Goal: Transaction & Acquisition: Purchase product/service

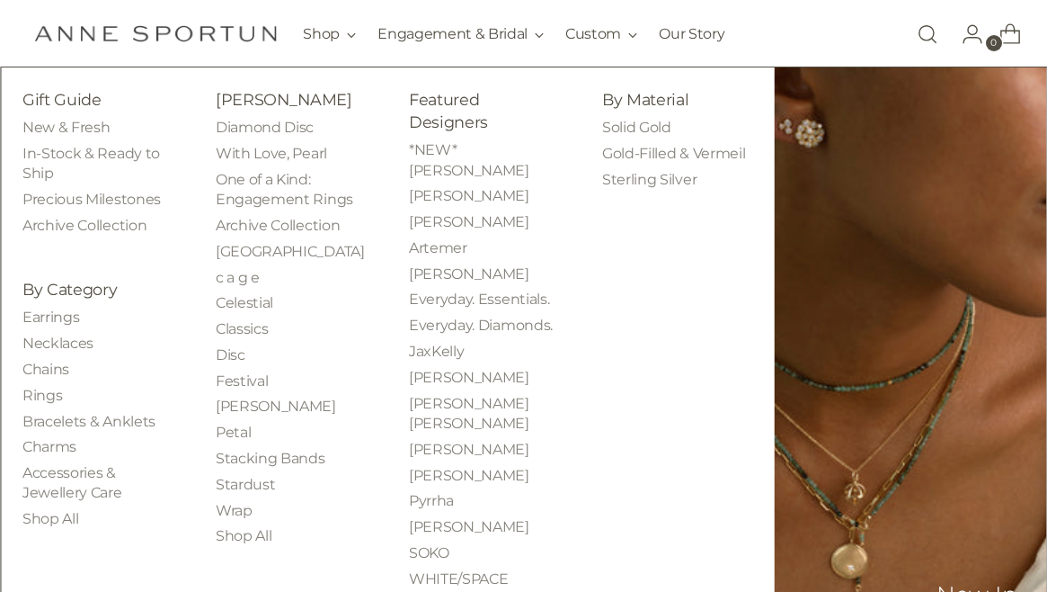
scroll to position [121, 0]
click at [66, 428] on link "Bracelets & Anklets" at bounding box center [88, 421] width 133 height 17
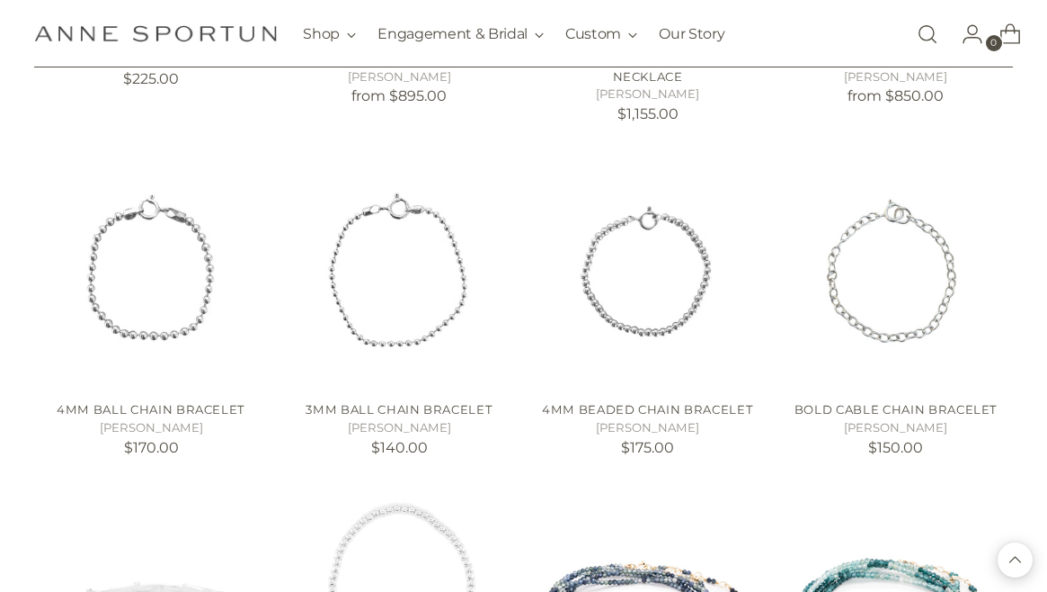
scroll to position [655, 0]
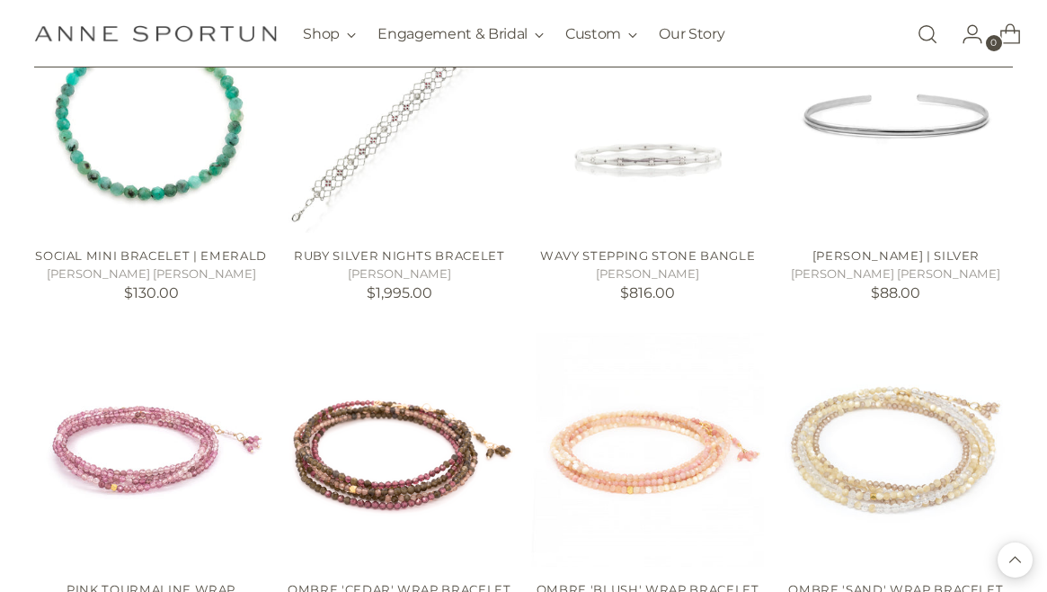
scroll to position [3243, 0]
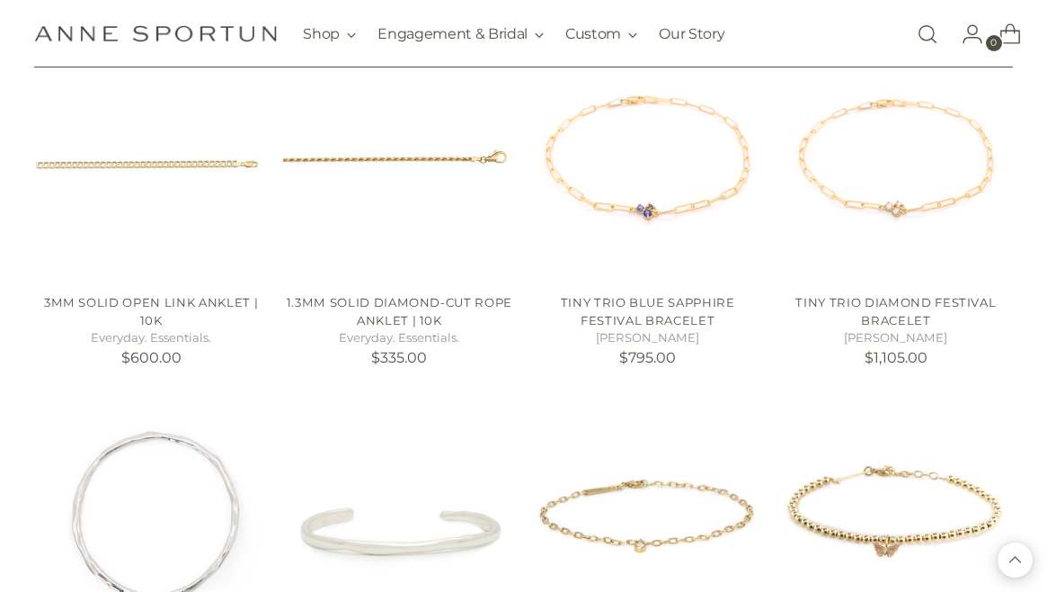
scroll to position [7024, 0]
